Goal: Information Seeking & Learning: Find specific fact

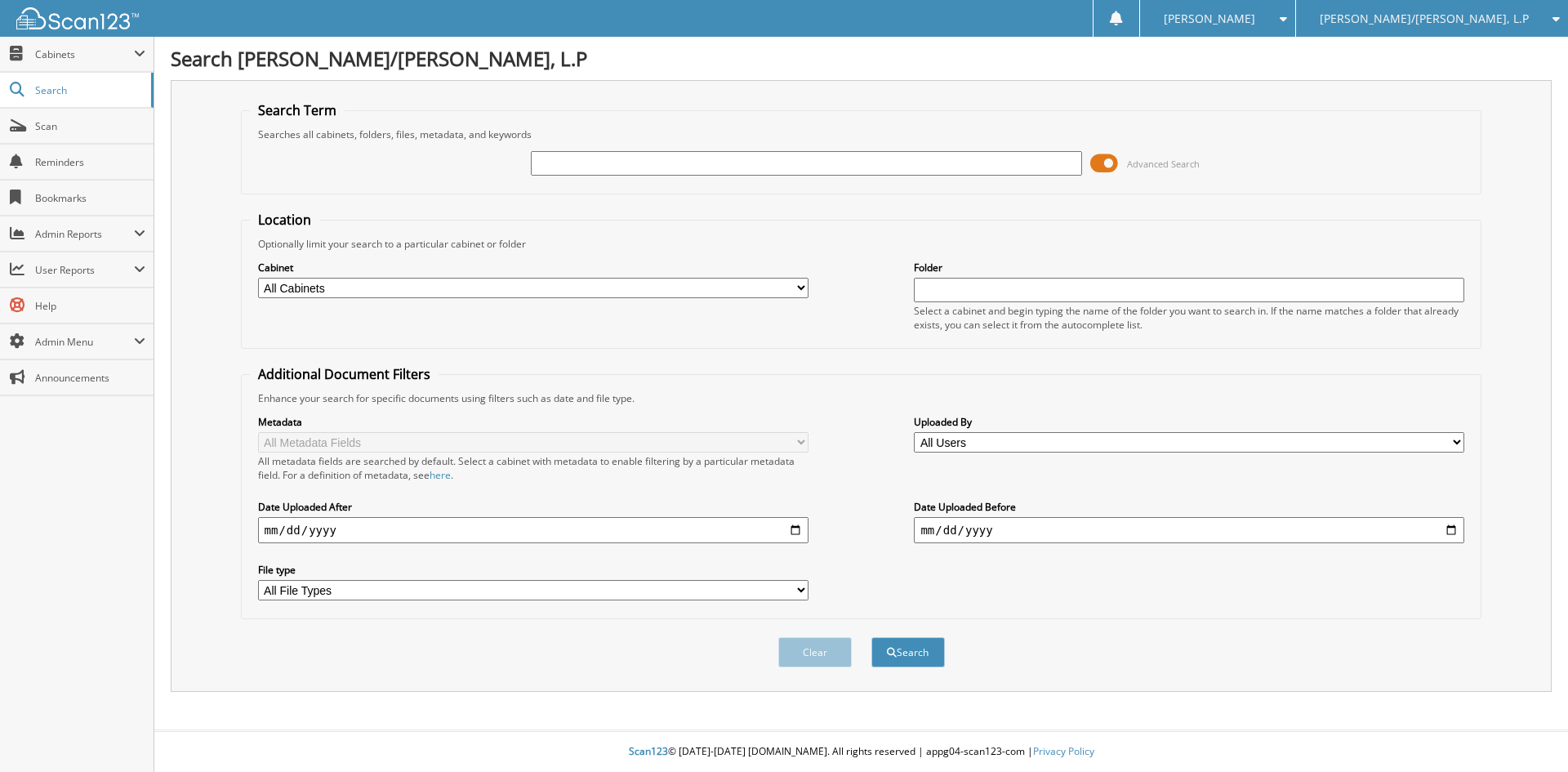
click at [657, 164] on input "text" at bounding box center [806, 163] width 550 height 24
type input "sales and use"
click at [872, 637] on button "Search" at bounding box center [908, 652] width 74 height 30
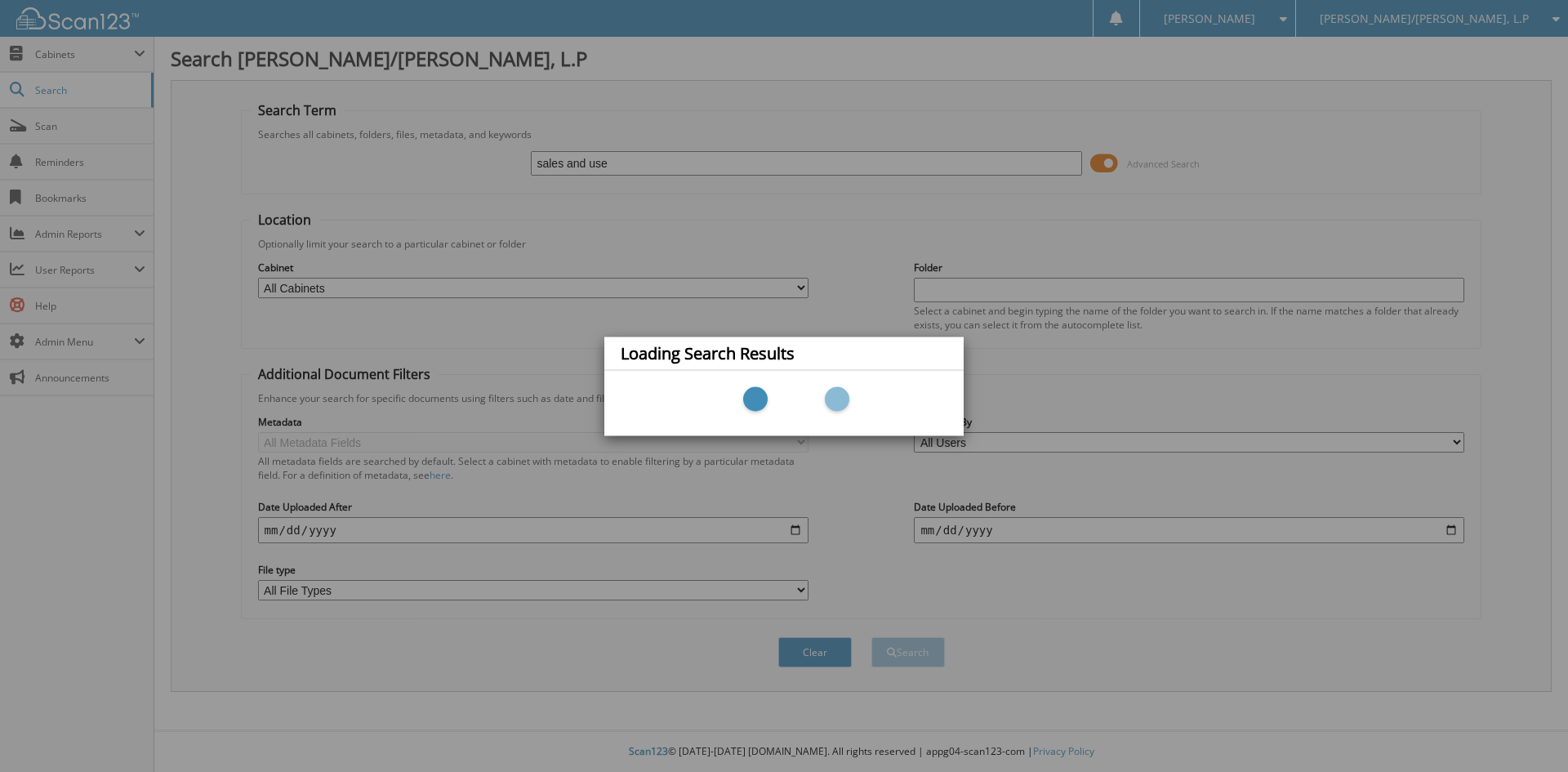
drag, startPoint x: 904, startPoint y: 366, endPoint x: 865, endPoint y: 370, distance: 39.2
click at [899, 366] on div "Loading Search Results" at bounding box center [784, 353] width 359 height 34
click at [682, 307] on div "Loading Search Results" at bounding box center [784, 386] width 1568 height 772
click at [838, 208] on div "Loading Search Results" at bounding box center [784, 386] width 1568 height 772
